Goal: Find specific page/section: Find specific page/section

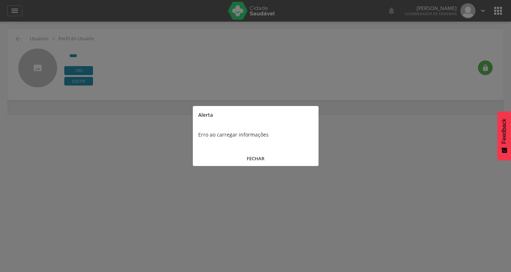
click at [253, 158] on button "FECHAR" at bounding box center [256, 158] width 126 height 15
click at [260, 160] on div " Usuários  Perfil do Usuário 3.0.2 Desativado Ubs Equipe  Início Produtivida…" at bounding box center [255, 158] width 511 height 272
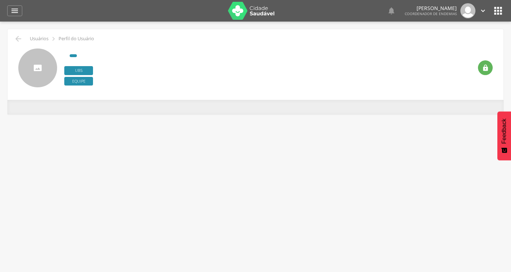
click at [258, 157] on div " Usuários  Perfil do Usuário 3.0.2 Desativado Ubs Equipe  Início Produtivida…" at bounding box center [255, 158] width 511 height 272
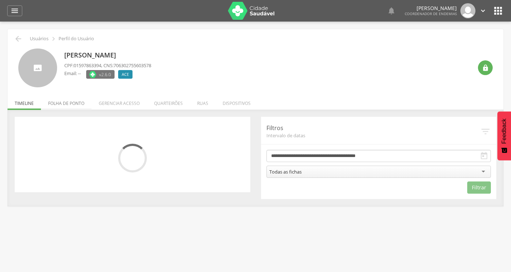
click at [73, 101] on li "Folha de ponto" at bounding box center [66, 101] width 51 height 17
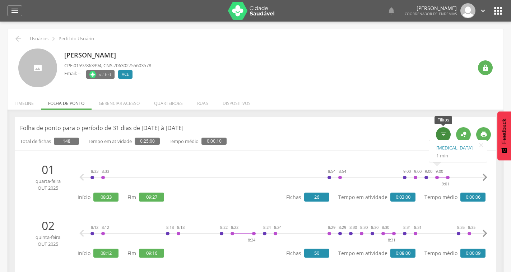
click at [443, 135] on icon "" at bounding box center [443, 134] width 7 height 7
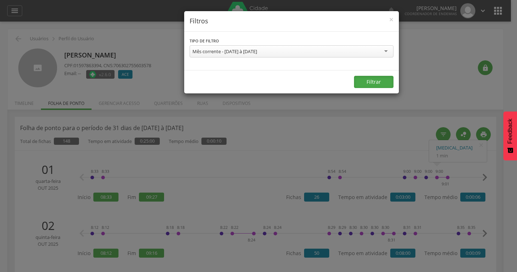
click at [363, 82] on button "Filtrar" at bounding box center [373, 82] width 39 height 12
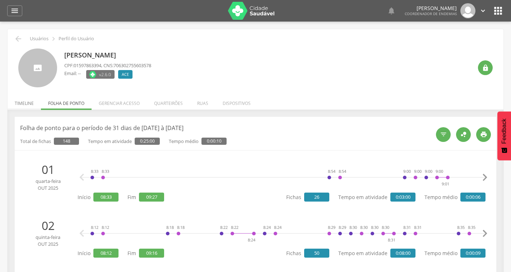
click at [17, 102] on li "Timeline" at bounding box center [24, 101] width 33 height 17
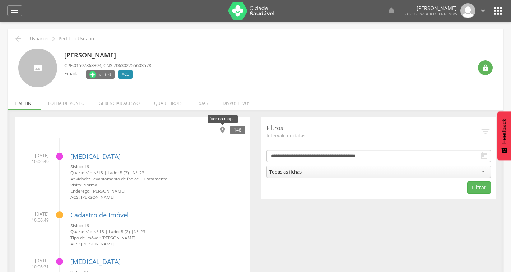
click at [222, 130] on icon "" at bounding box center [223, 130] width 8 height 8
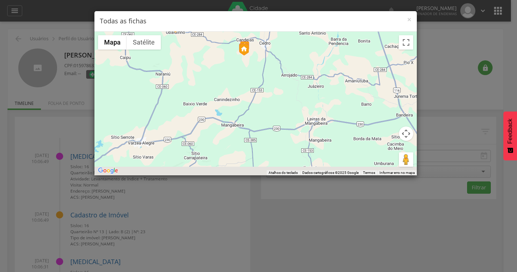
drag, startPoint x: 333, startPoint y: 127, endPoint x: 320, endPoint y: 43, distance: 85.0
click at [320, 44] on div at bounding box center [255, 104] width 322 height 144
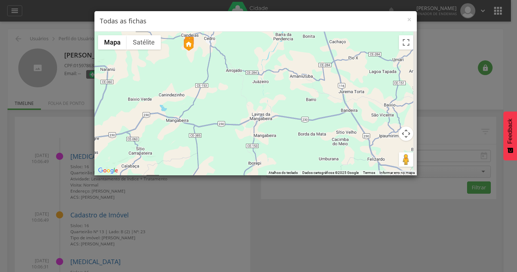
drag, startPoint x: 309, startPoint y: 131, endPoint x: 240, endPoint y: 70, distance: 92.3
click at [253, 127] on div at bounding box center [255, 104] width 322 height 144
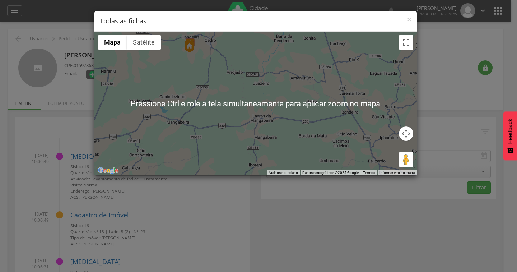
click at [408, 136] on button "Controles da câmera no mapa" at bounding box center [406, 133] width 14 height 14
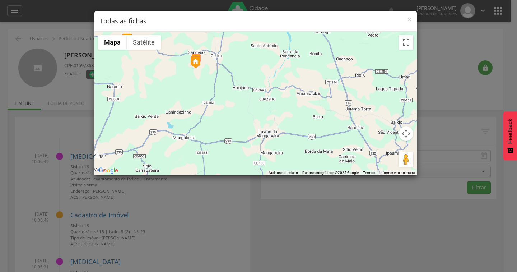
drag, startPoint x: 197, startPoint y: 64, endPoint x: 206, endPoint y: 85, distance: 23.0
click at [206, 85] on div at bounding box center [255, 104] width 322 height 144
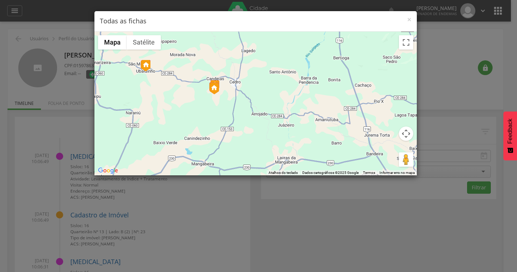
drag, startPoint x: 236, startPoint y: 75, endPoint x: 250, endPoint y: 93, distance: 22.5
click at [252, 93] on div at bounding box center [255, 104] width 322 height 144
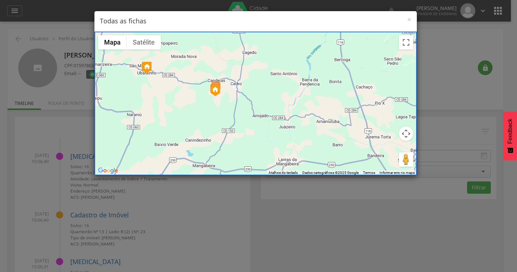
click at [239, 88] on div at bounding box center [255, 104] width 322 height 144
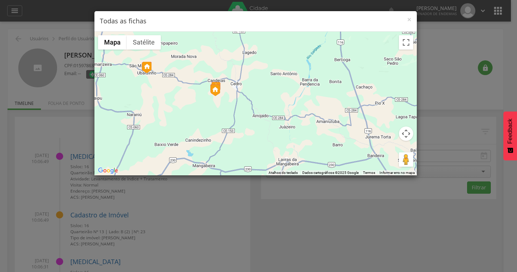
click at [239, 88] on div at bounding box center [255, 104] width 322 height 144
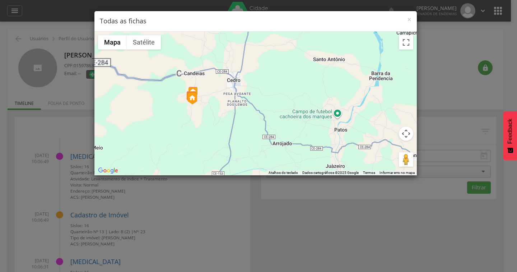
click at [239, 88] on div at bounding box center [255, 104] width 322 height 144
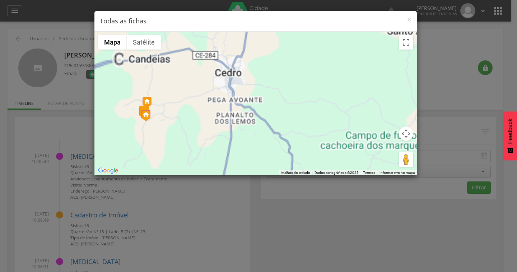
click at [239, 88] on div at bounding box center [255, 104] width 322 height 144
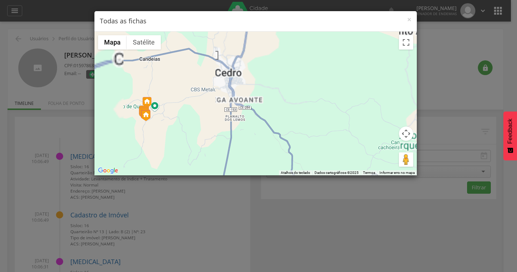
click at [239, 88] on div at bounding box center [255, 104] width 322 height 144
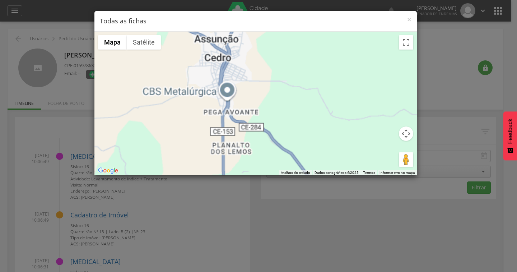
click at [239, 88] on div at bounding box center [255, 104] width 322 height 144
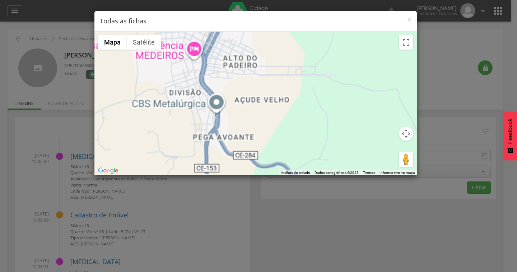
click at [239, 88] on div at bounding box center [255, 104] width 322 height 144
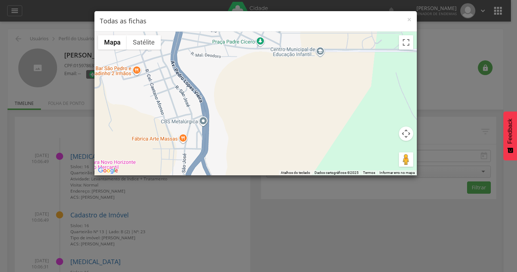
drag, startPoint x: 299, startPoint y: 115, endPoint x: 307, endPoint y: 104, distance: 13.3
click at [307, 104] on div at bounding box center [255, 104] width 322 height 144
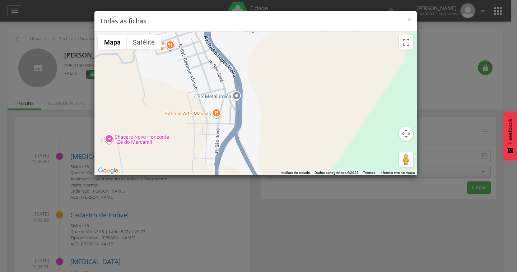
drag, startPoint x: 184, startPoint y: 97, endPoint x: 215, endPoint y: 74, distance: 38.6
click at [215, 74] on div at bounding box center [255, 104] width 322 height 144
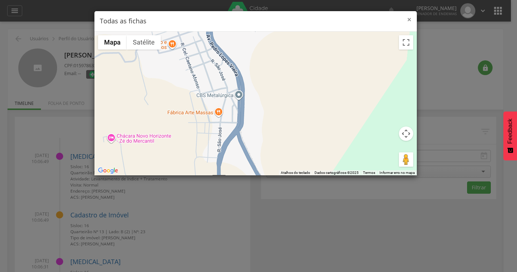
click at [409, 20] on span "×" at bounding box center [409, 19] width 4 height 10
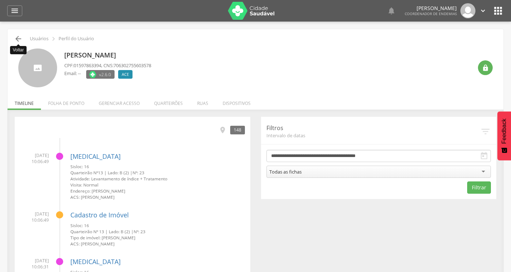
click at [19, 40] on icon "" at bounding box center [18, 38] width 9 height 9
